Goal: Obtain resource: Obtain resource

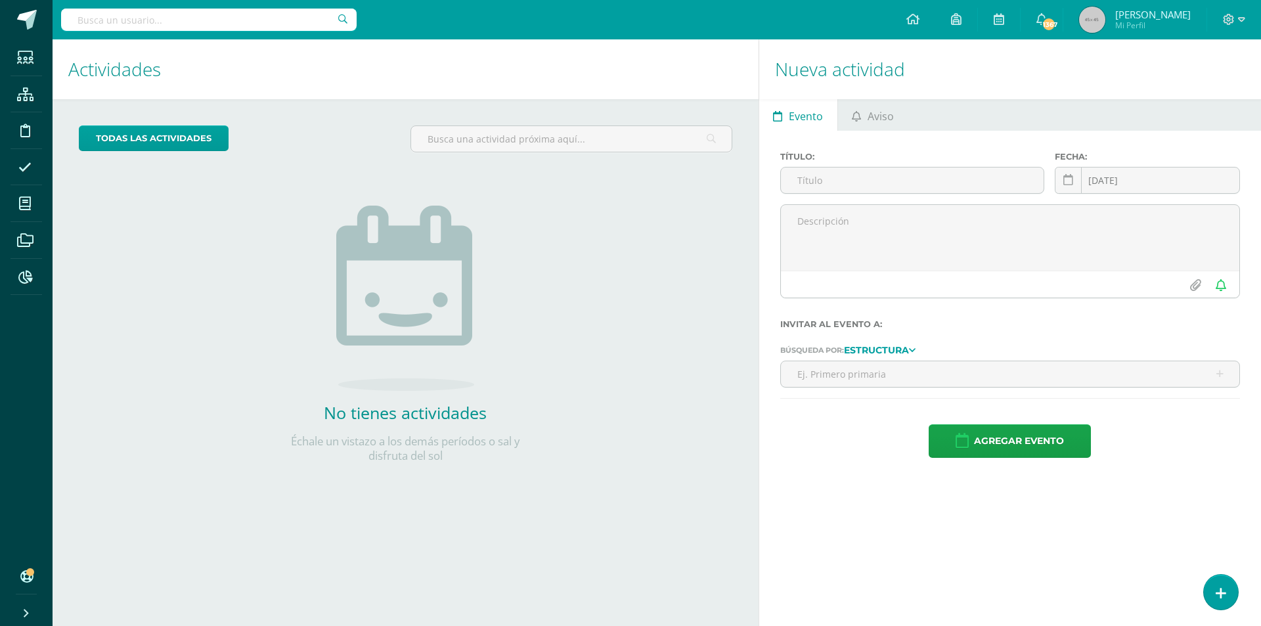
click at [89, 22] on input "text" at bounding box center [209, 20] width 296 height 22
type input "B"
type input "PABLO JAVIER AZMITIA CADENILLAS"
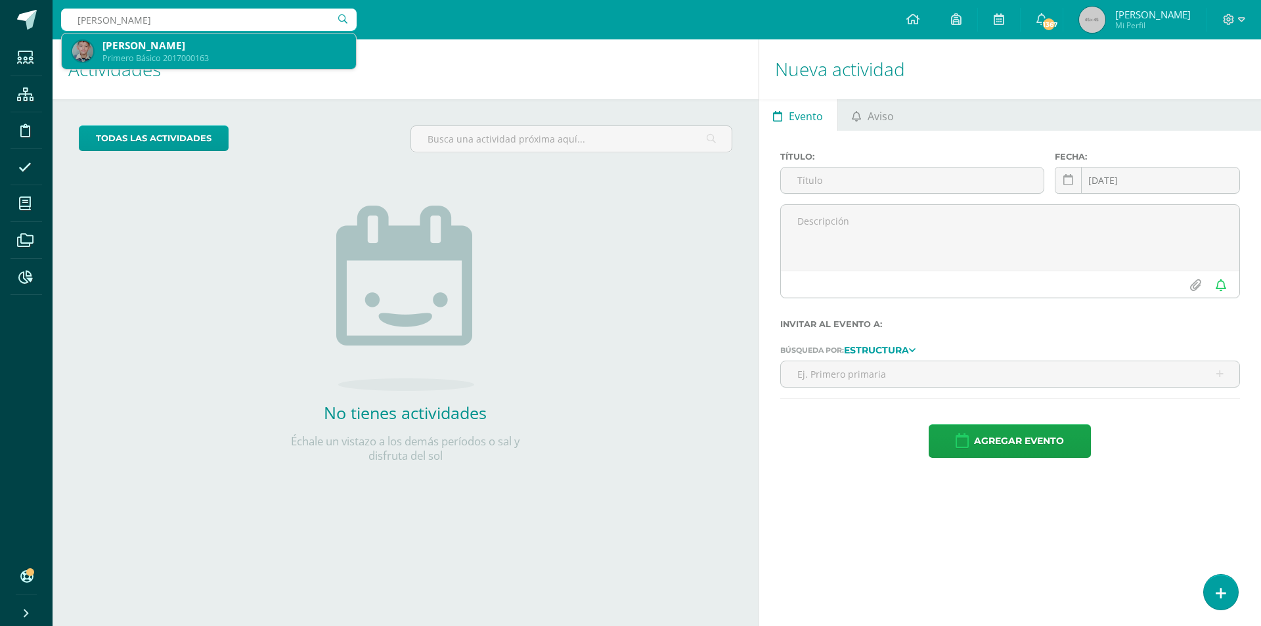
click at [135, 43] on div "Pablo Javier Azmitia Cadenillas" at bounding box center [223, 46] width 243 height 14
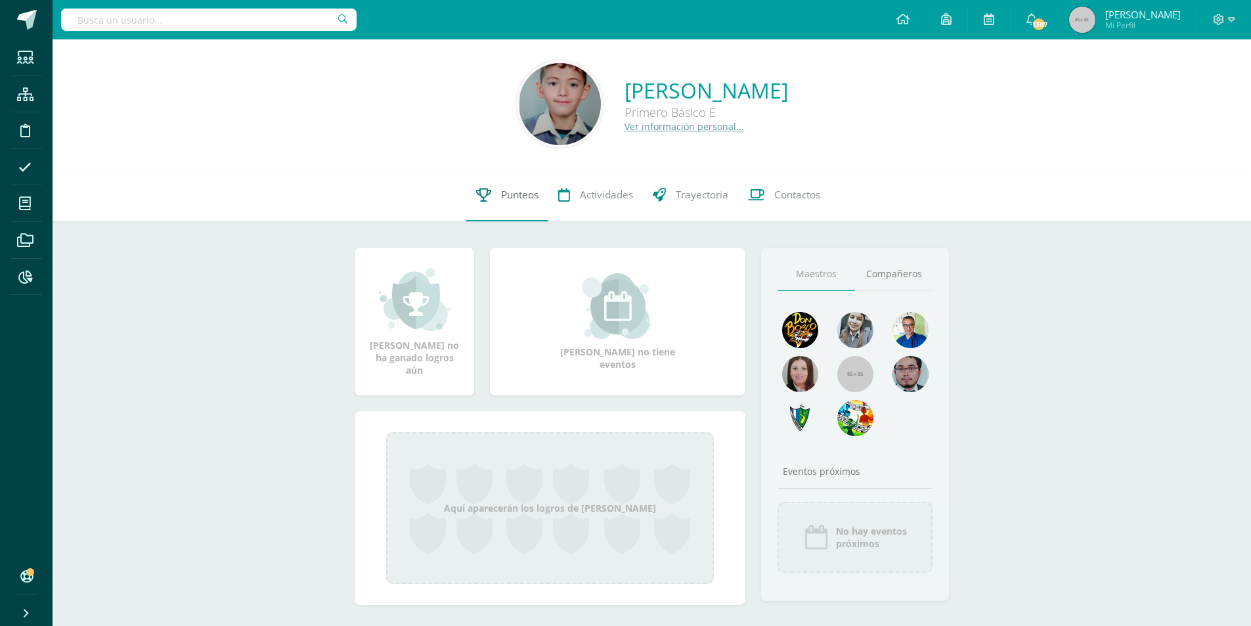
click at [514, 195] on span "Punteos" at bounding box center [519, 195] width 37 height 14
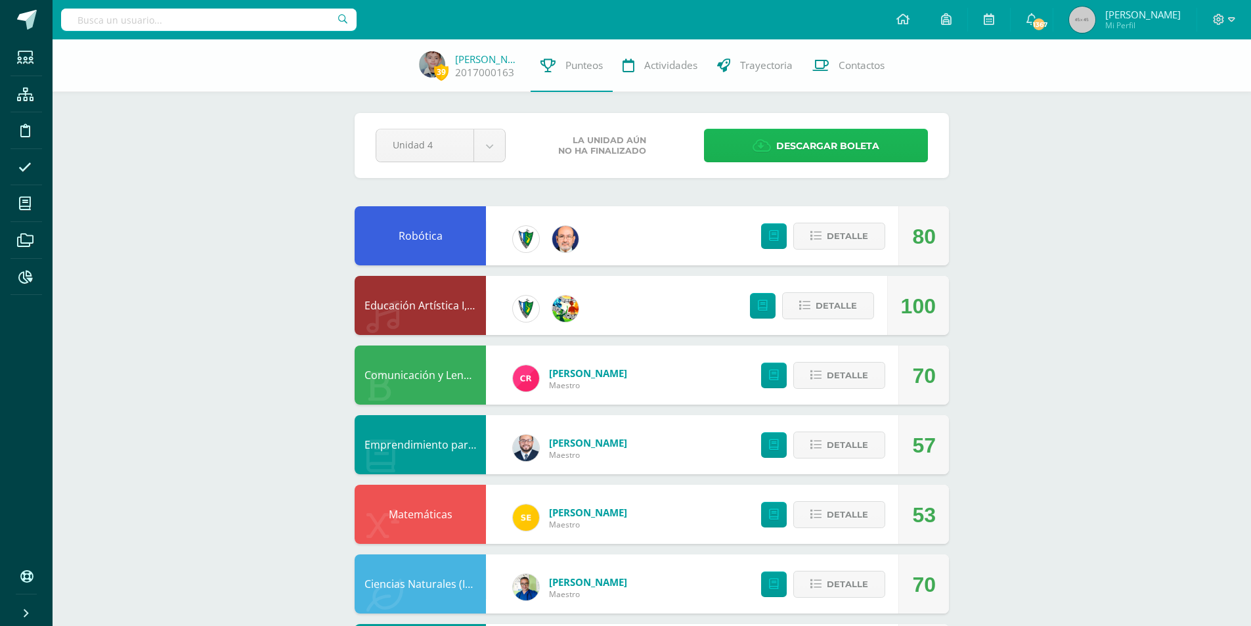
click at [781, 140] on span "Descargar boleta" at bounding box center [827, 146] width 103 height 32
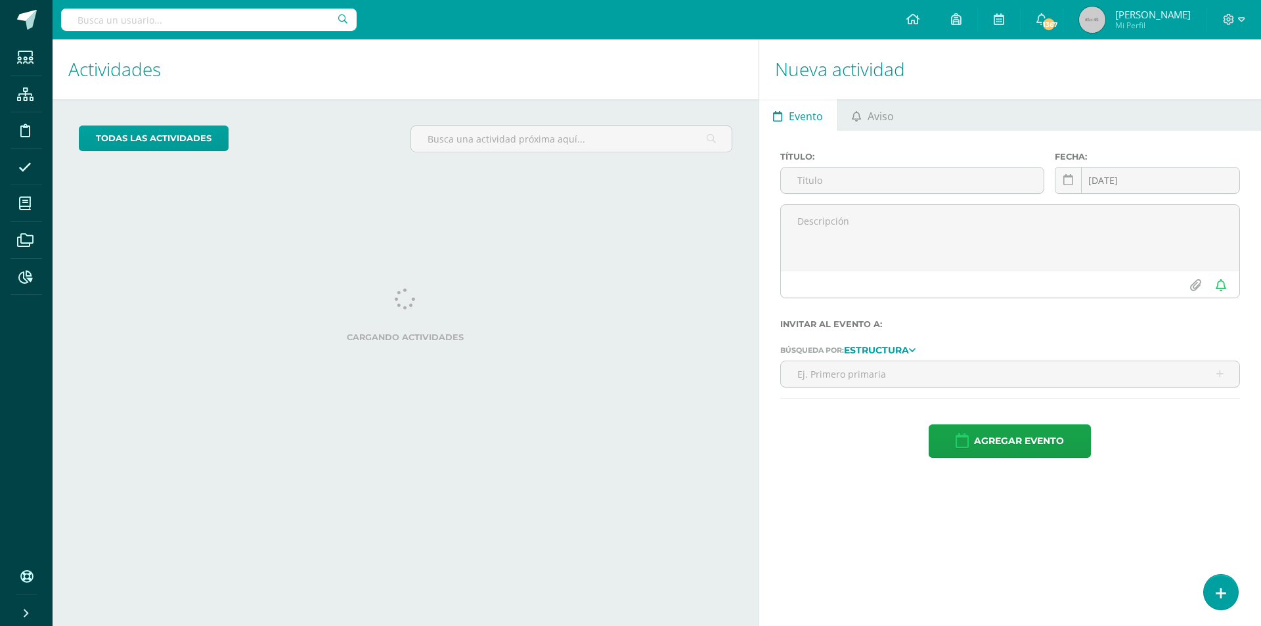
click at [108, 22] on input "text" at bounding box center [209, 20] width 296 height 22
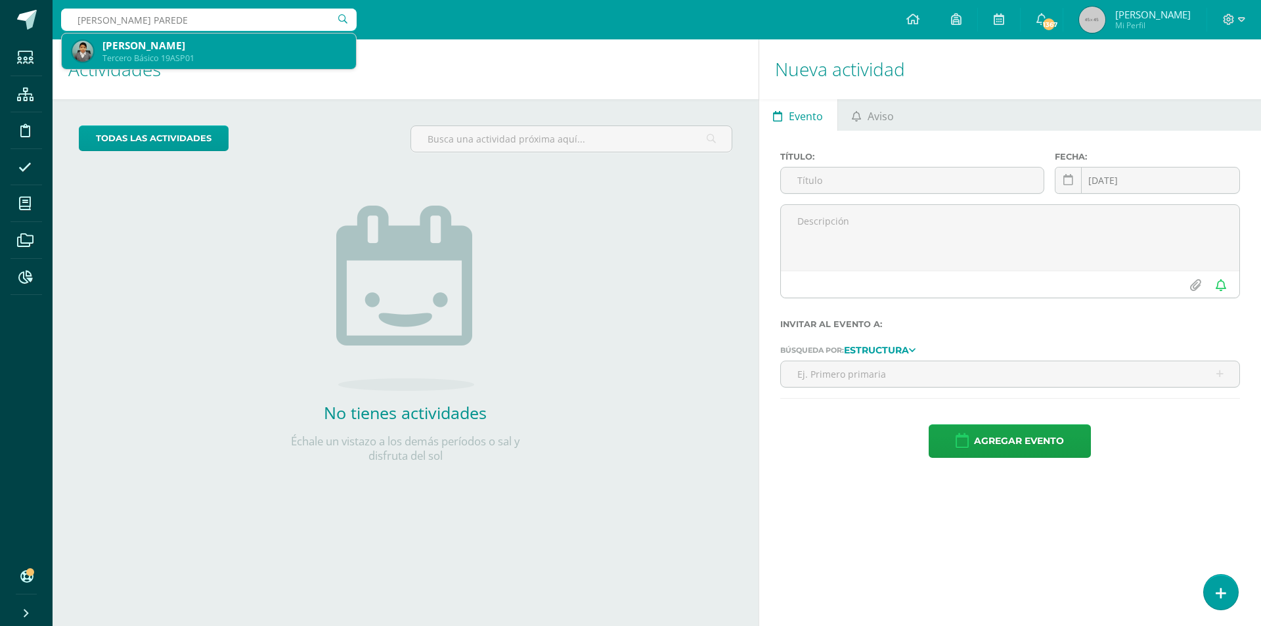
type input "ABNER SEBASTIAN SALIC PAREDES"
click at [198, 43] on div "Abner Sebastian Salic Paredes" at bounding box center [223, 46] width 243 height 14
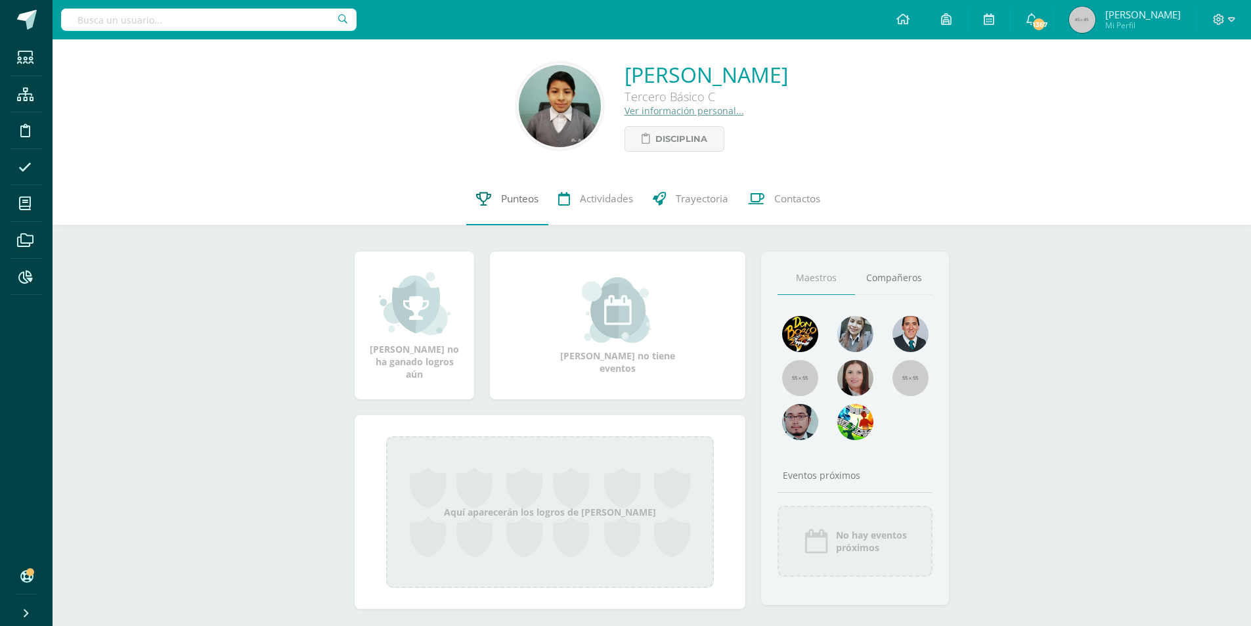
click at [528, 199] on span "Punteos" at bounding box center [519, 199] width 37 height 14
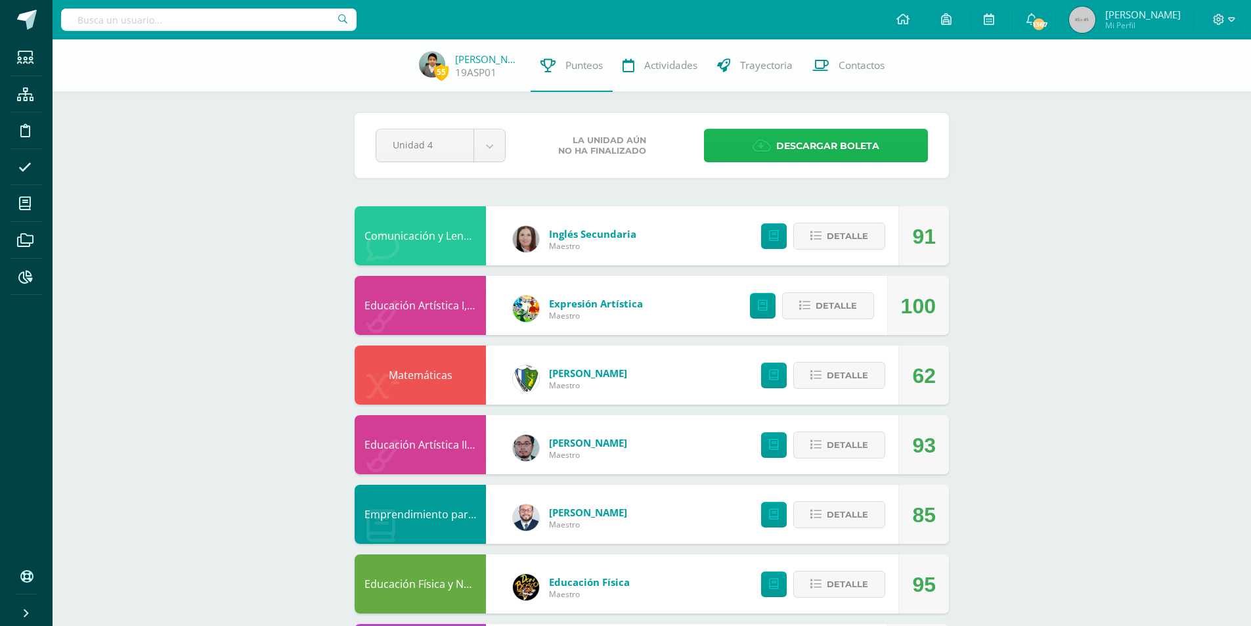
click at [802, 141] on span "Descargar boleta" at bounding box center [827, 146] width 103 height 32
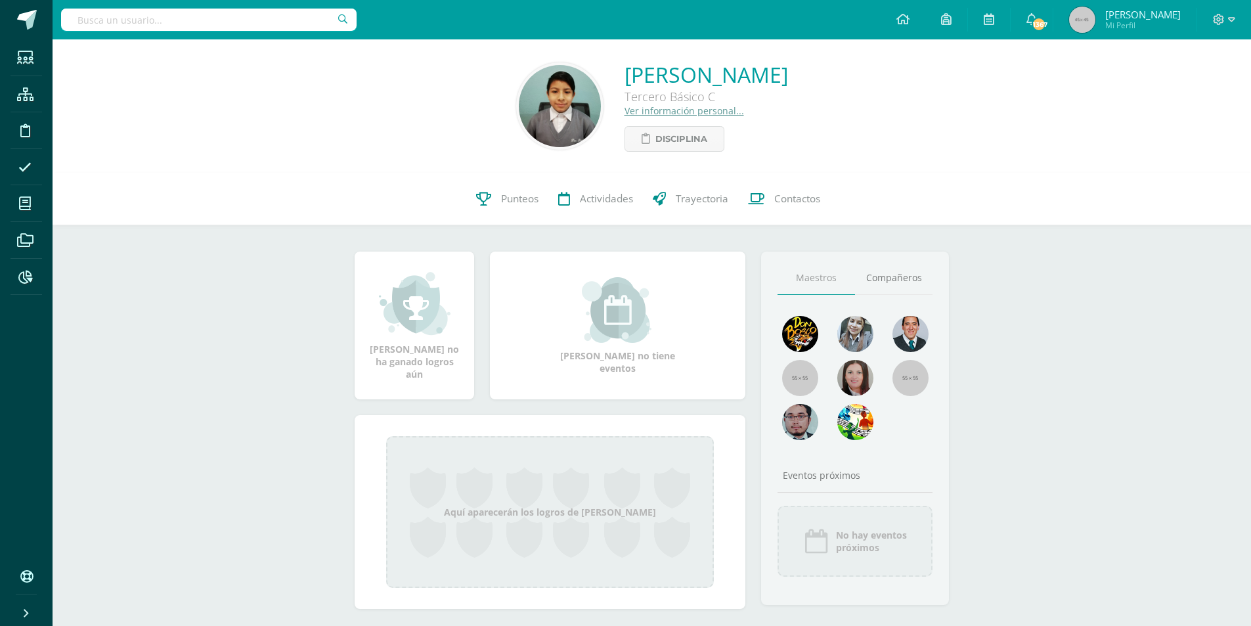
click at [85, 26] on input "text" at bounding box center [209, 20] width 296 height 22
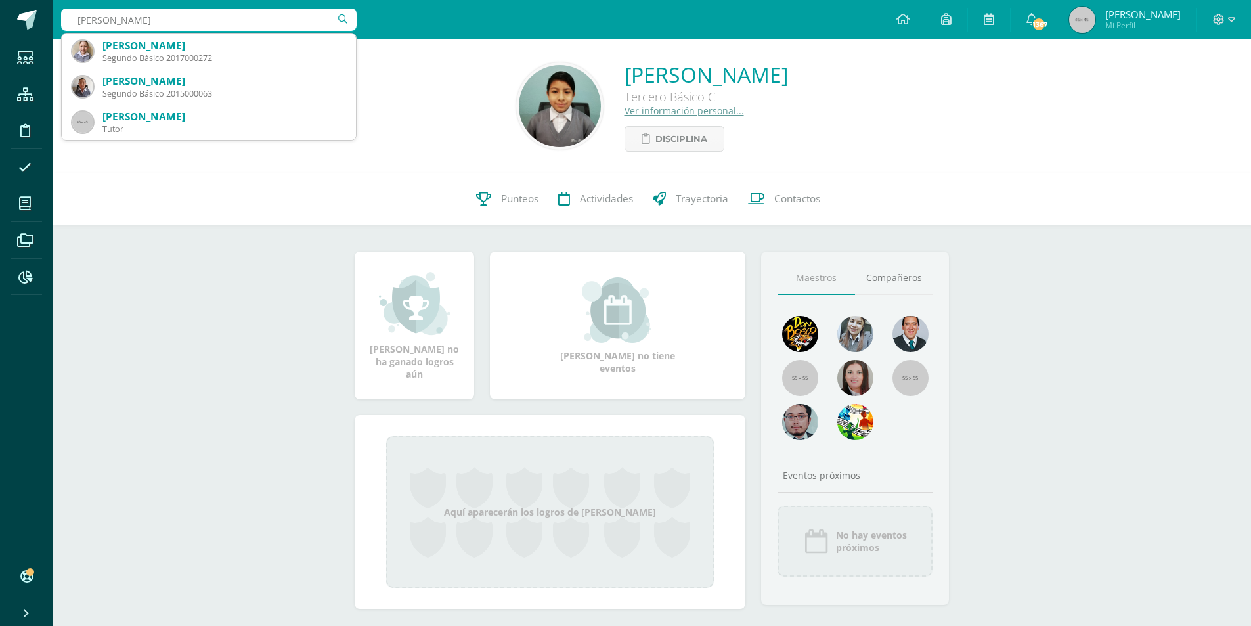
type input "SEBASTIAN MOLINA BOSSAR"
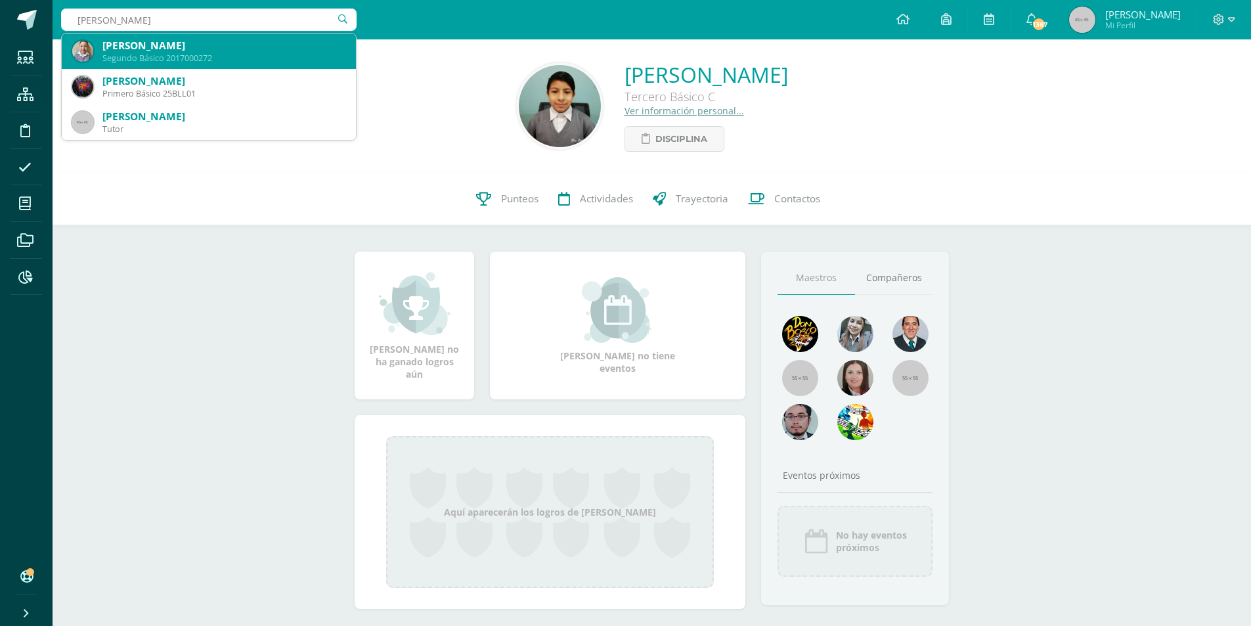
click at [155, 51] on div "Sebastián Molina Bosarreyes" at bounding box center [223, 46] width 243 height 14
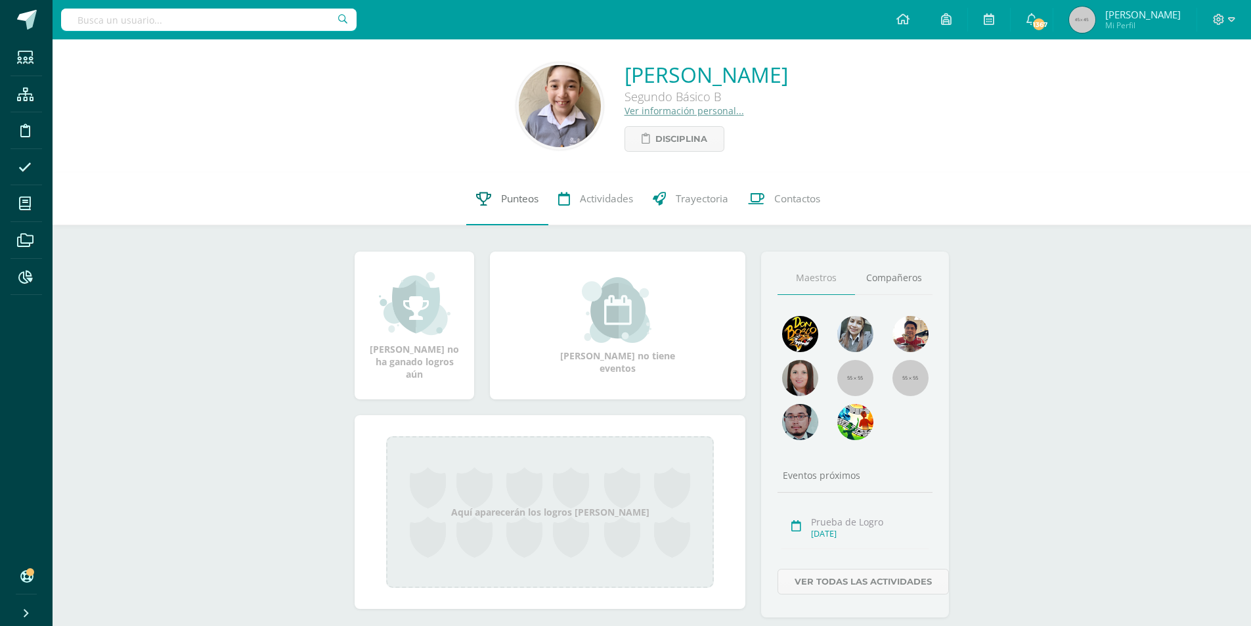
click at [522, 202] on span "Punteos" at bounding box center [519, 199] width 37 height 14
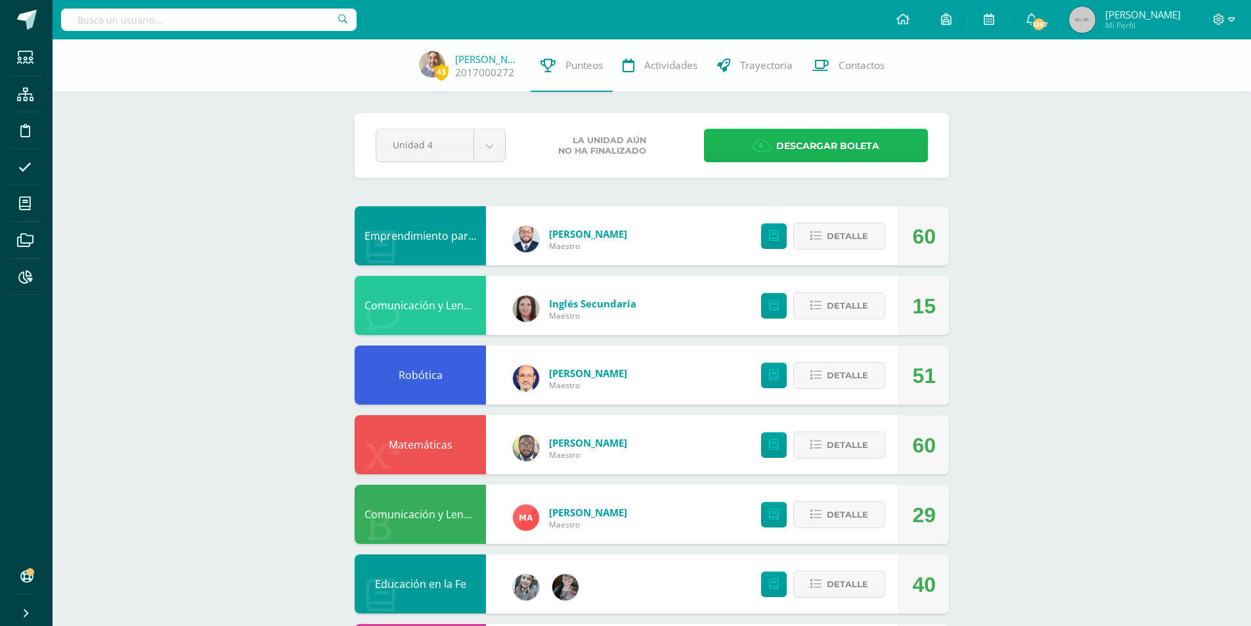
click at [824, 149] on span "Descargar boleta" at bounding box center [827, 146] width 103 height 32
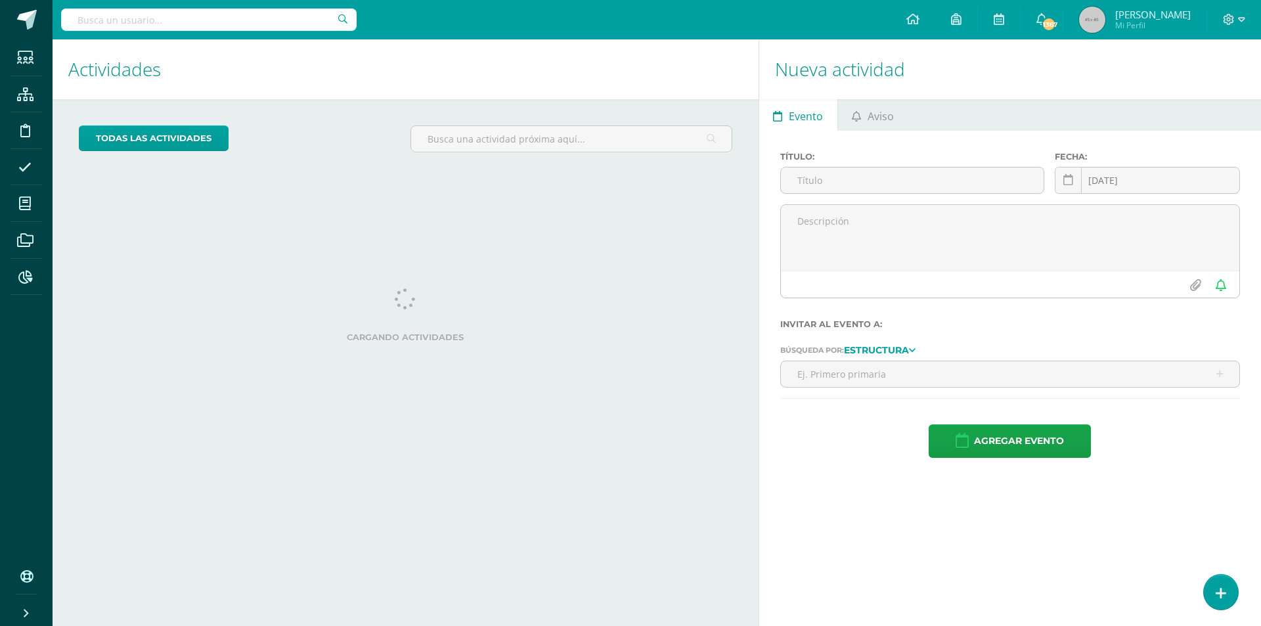
click at [81, 25] on input "text" at bounding box center [209, 20] width 296 height 22
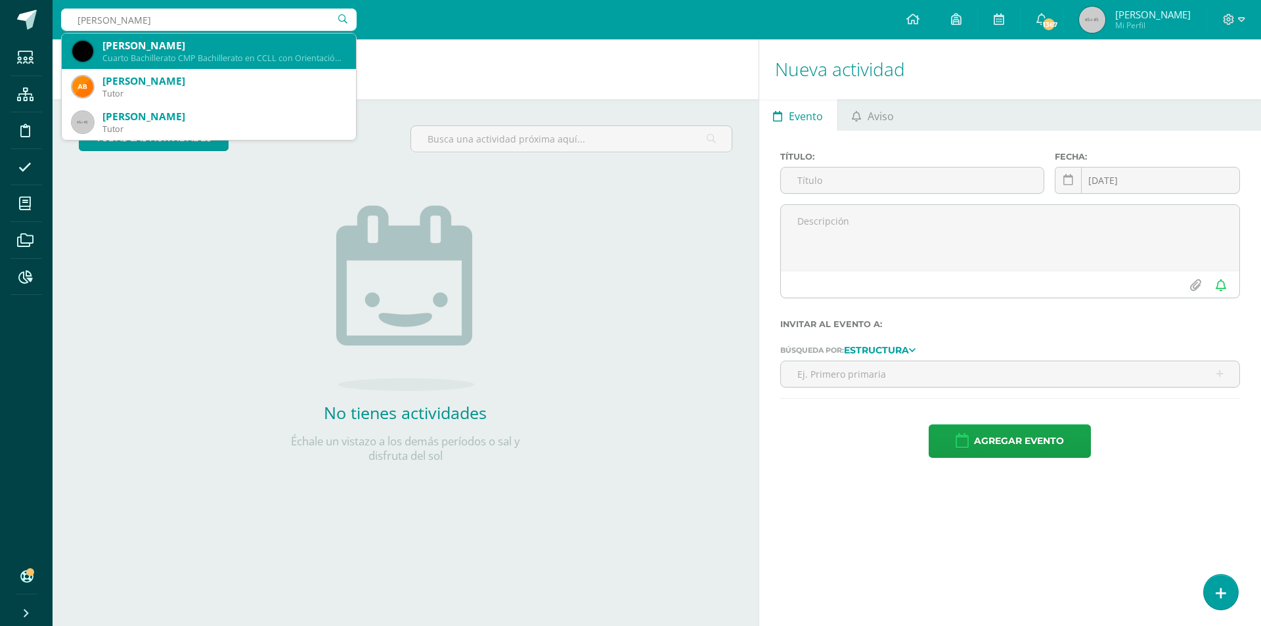
type input "ROBERTO ALVAREZ ROMERO"
click at [184, 49] on div "Roberto José Alvarez Romero" at bounding box center [223, 46] width 243 height 14
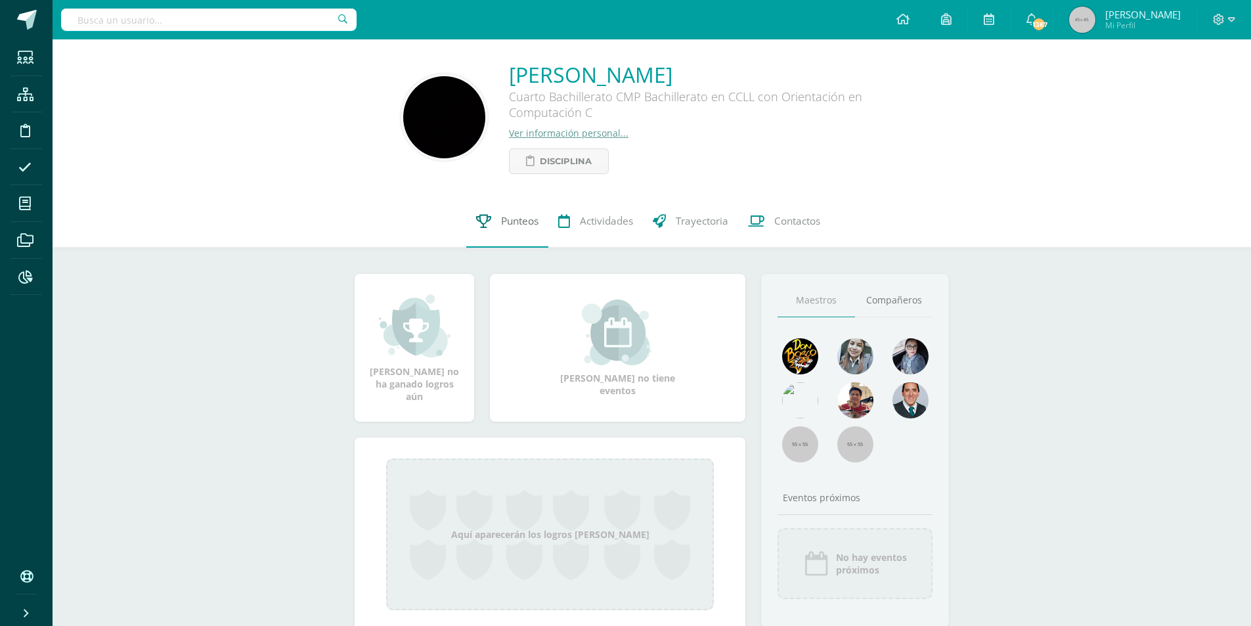
click at [525, 221] on span "Punteos" at bounding box center [519, 221] width 37 height 14
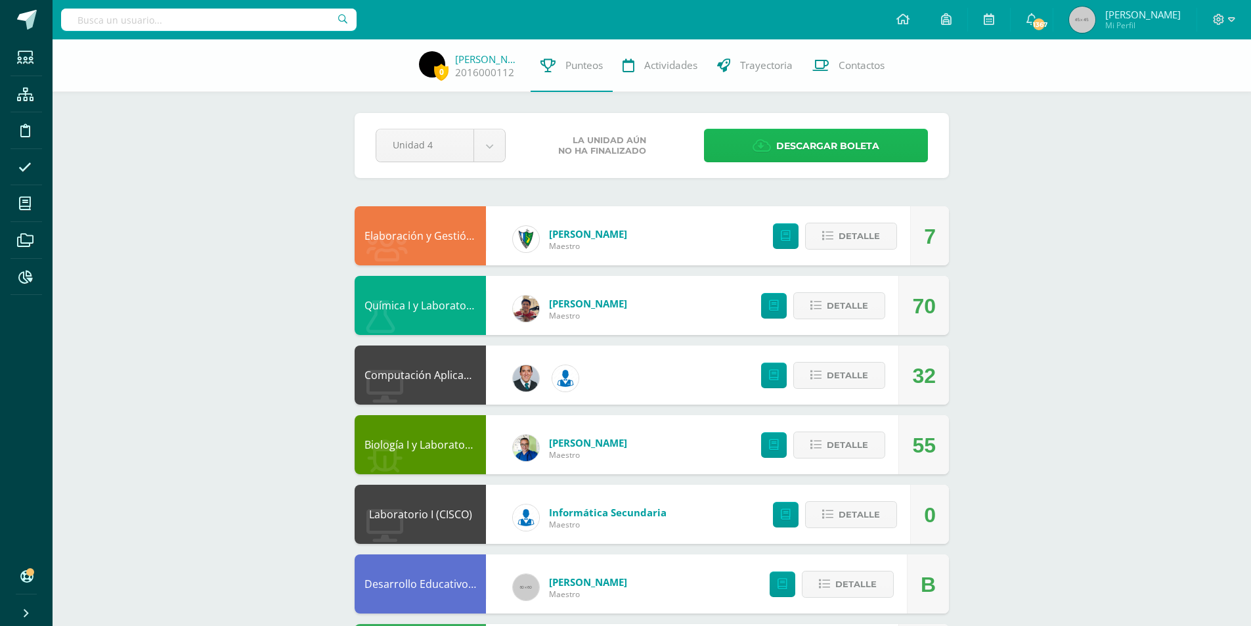
click at [811, 152] on span "Descargar boleta" at bounding box center [827, 146] width 103 height 32
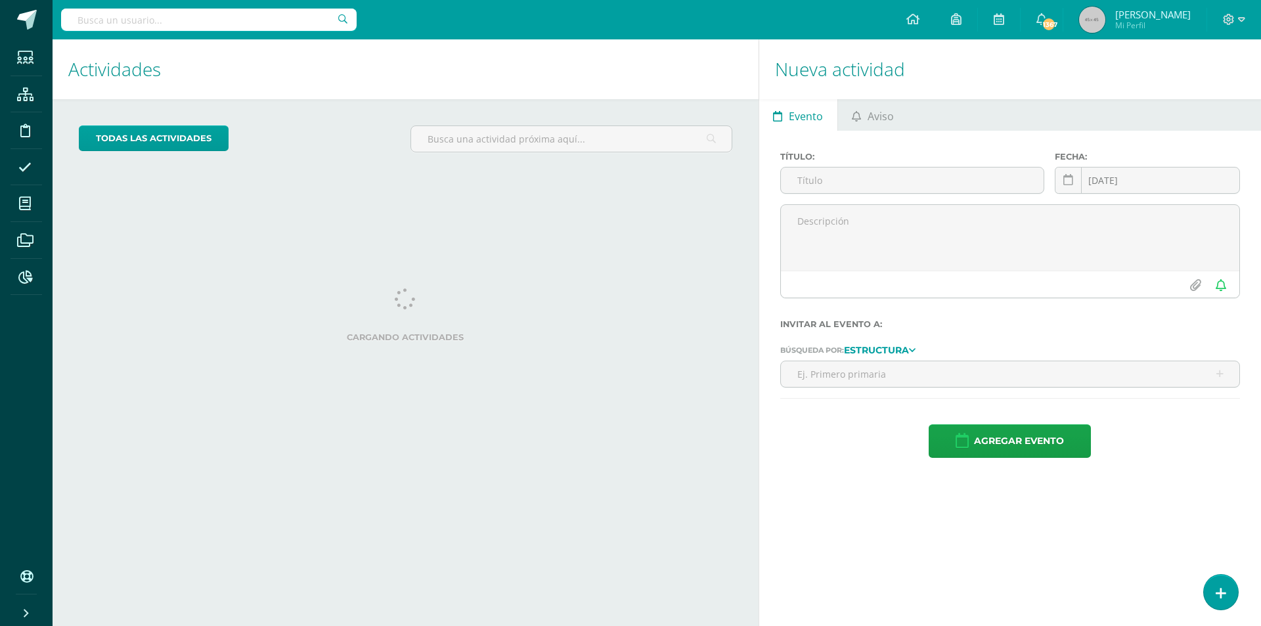
click at [86, 23] on input "text" at bounding box center [209, 20] width 296 height 22
type input "PABLO ANDRE CAMPOSECO GUZMAN"
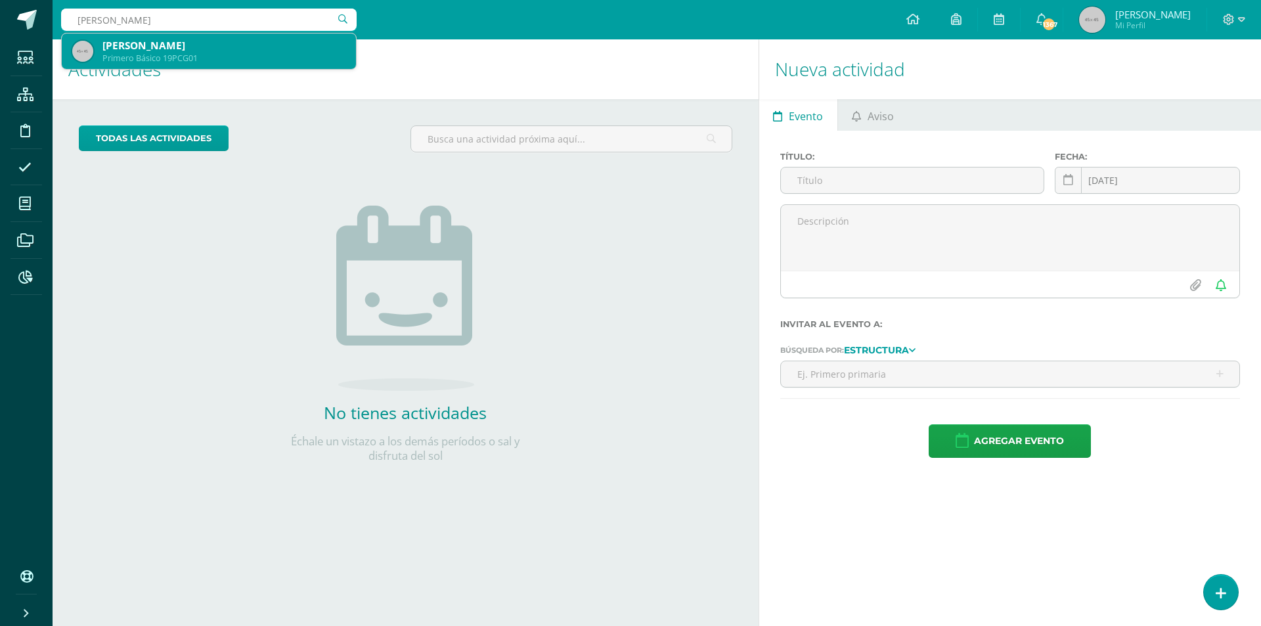
click at [198, 45] on div "[PERSON_NAME]" at bounding box center [223, 46] width 243 height 14
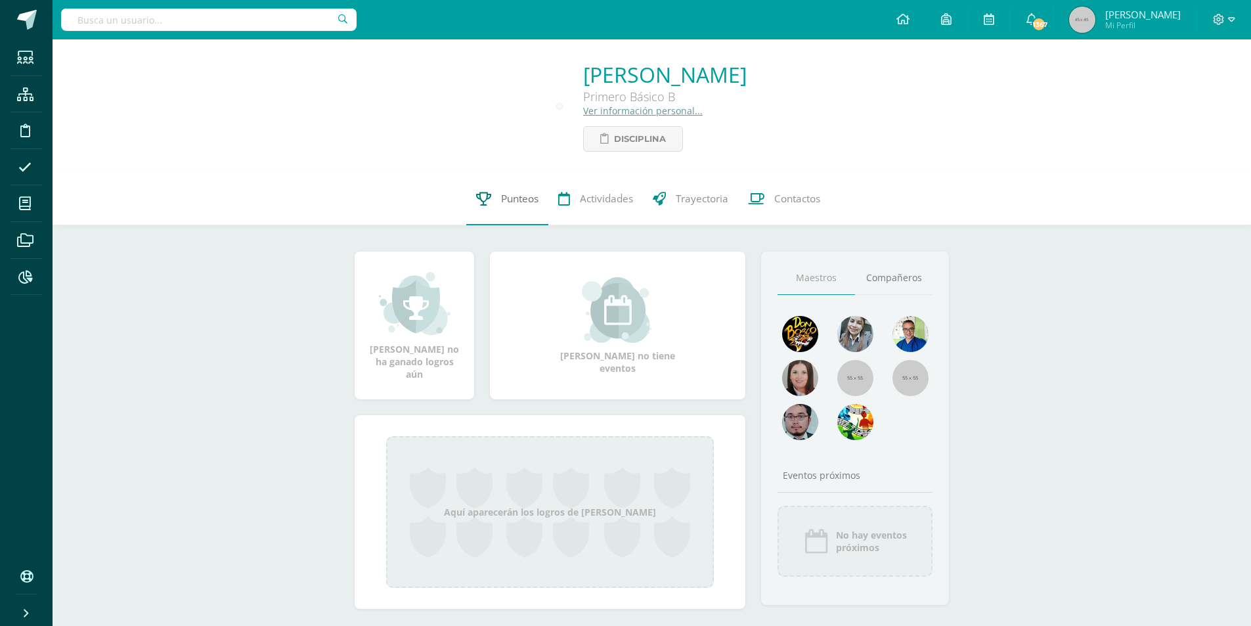
click at [524, 194] on span "Punteos" at bounding box center [519, 199] width 37 height 14
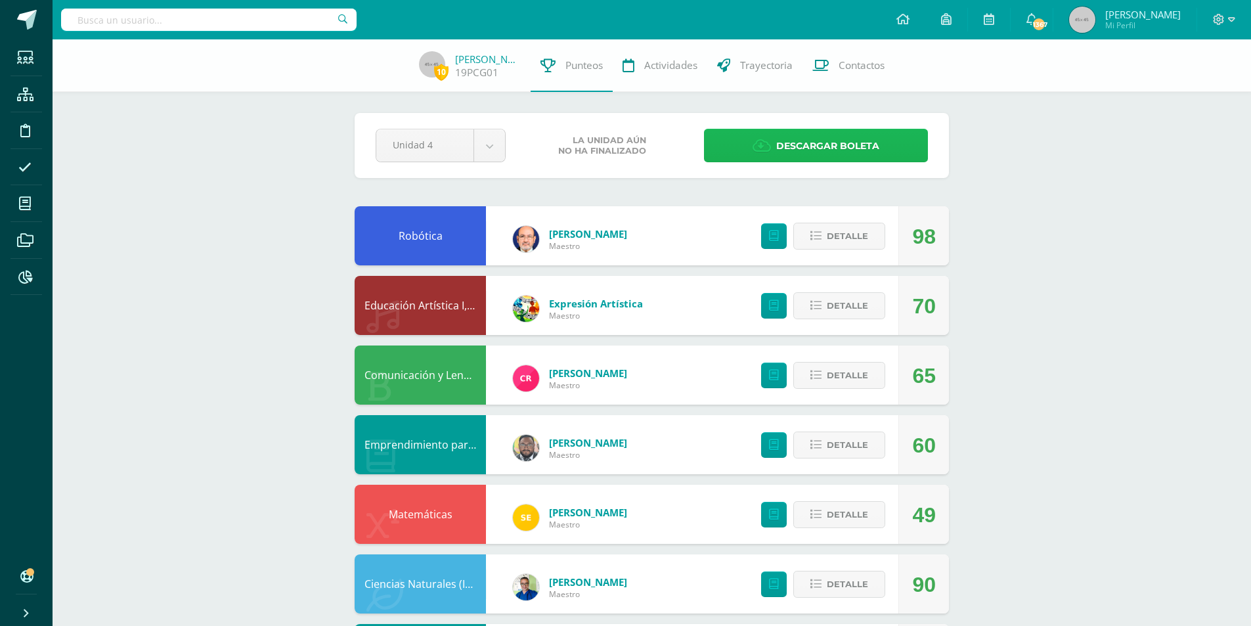
click at [830, 145] on span "Descargar boleta" at bounding box center [827, 146] width 103 height 32
